Goal: Browse casually: Explore the website without a specific task or goal

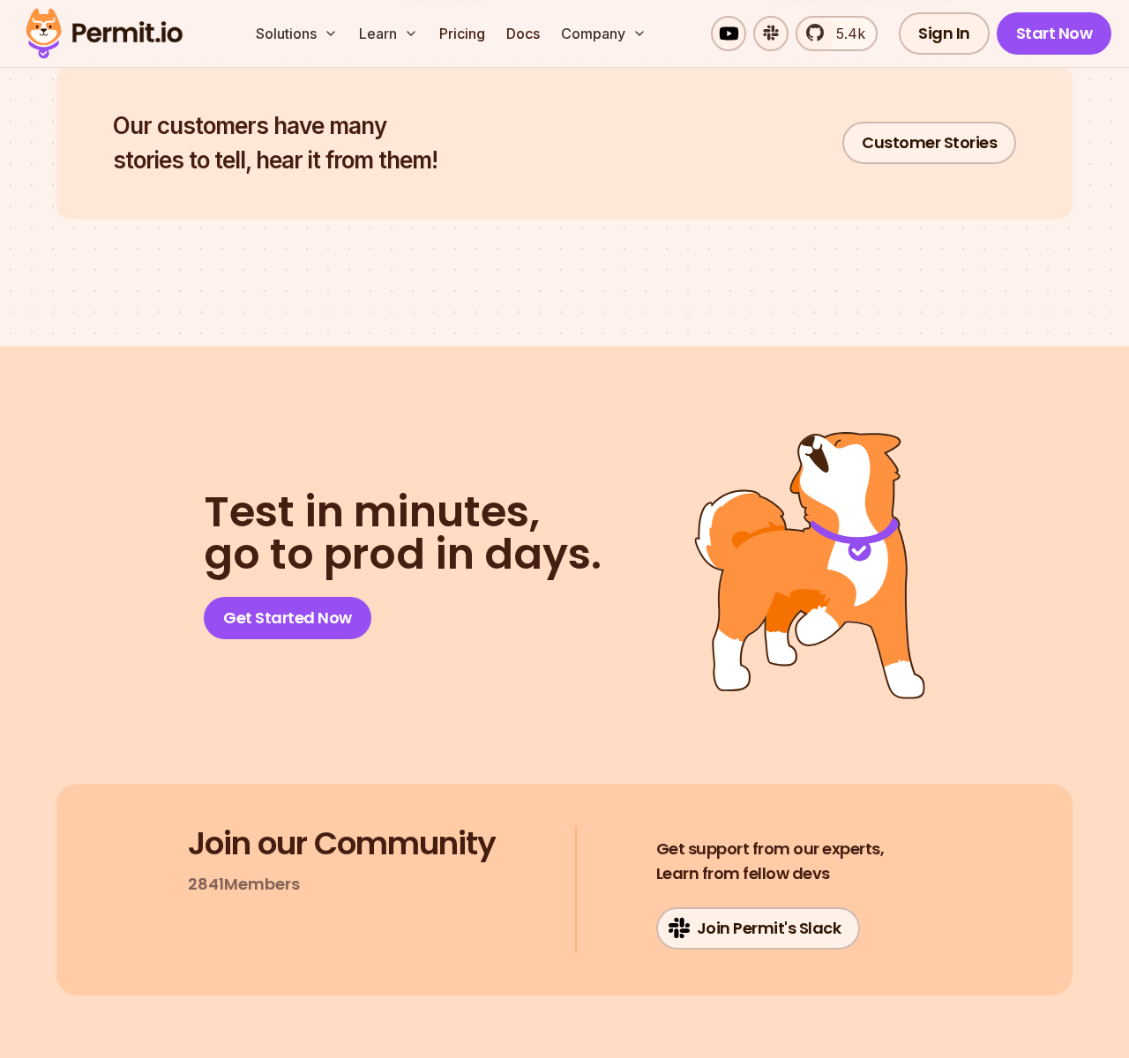
scroll to position [8718, 0]
